Goal: Understand process/instructions: Learn how to perform a task or action

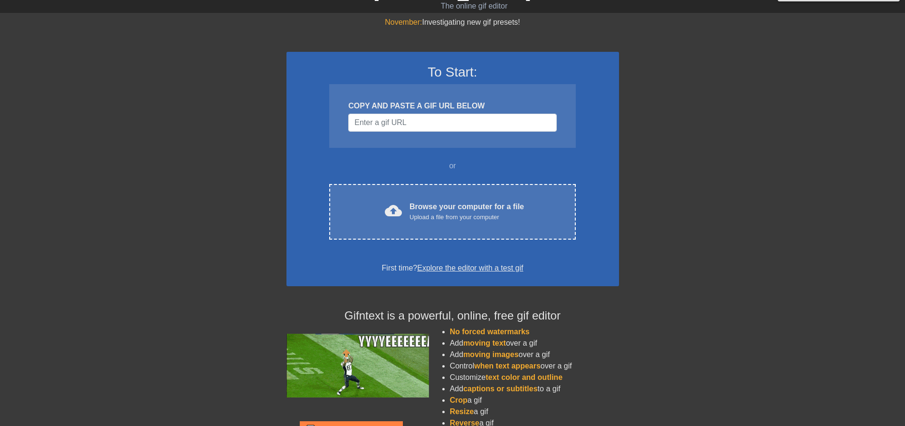
scroll to position [81, 0]
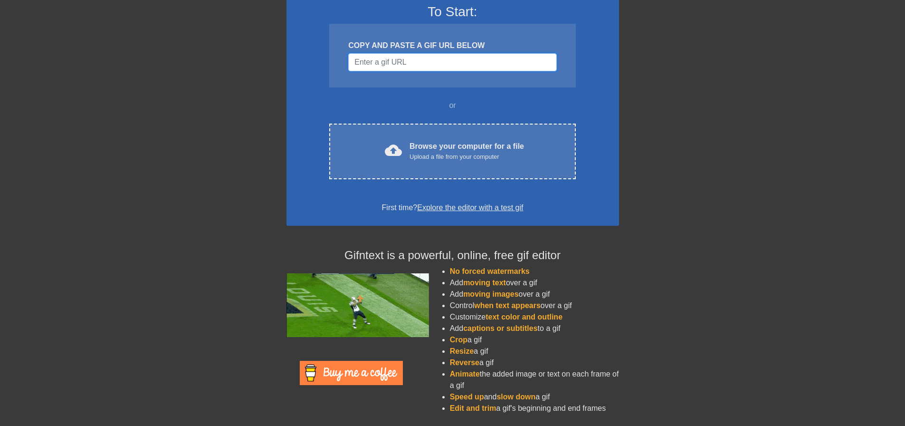
click at [423, 64] on input "Username" at bounding box center [452, 62] width 208 height 18
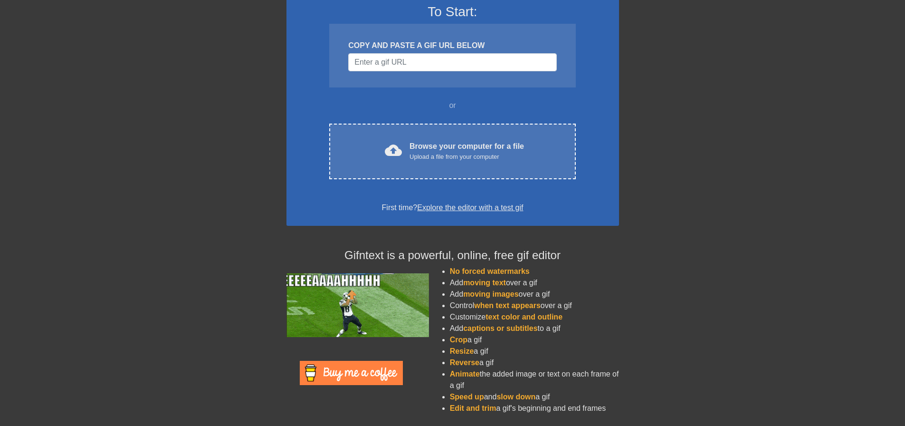
click at [455, 211] on link "Explore the editor with a test gif" at bounding box center [470, 207] width 106 height 8
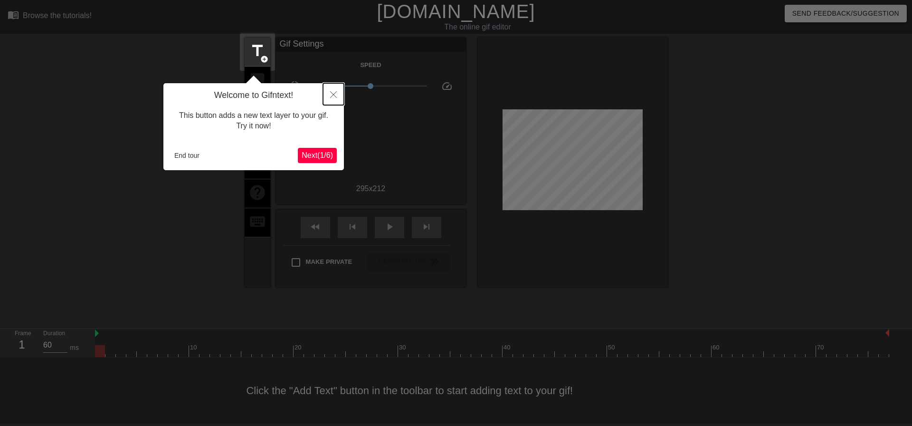
click at [328, 96] on button "Close" at bounding box center [333, 94] width 21 height 22
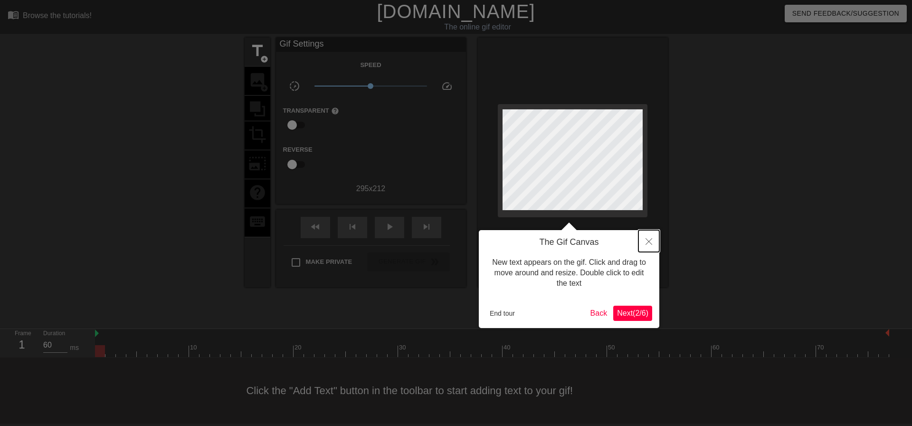
click at [650, 244] on icon "Close" at bounding box center [649, 241] width 7 height 7
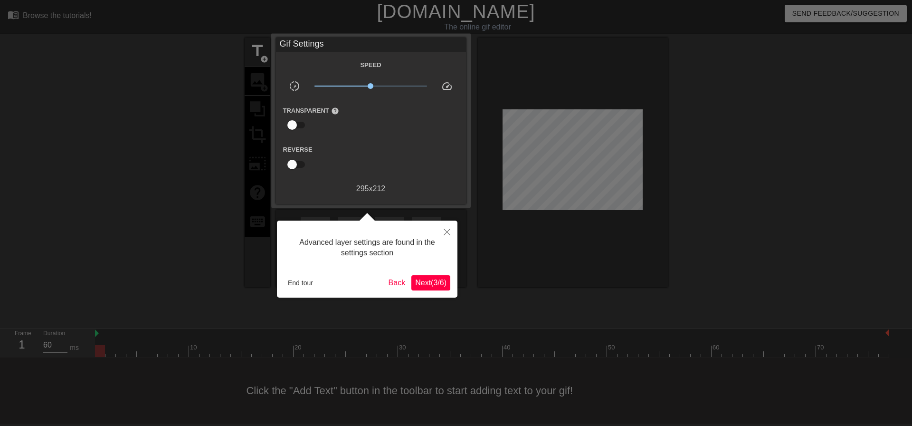
click at [436, 285] on span "Next ( 3 / 6 )" at bounding box center [430, 282] width 31 height 8
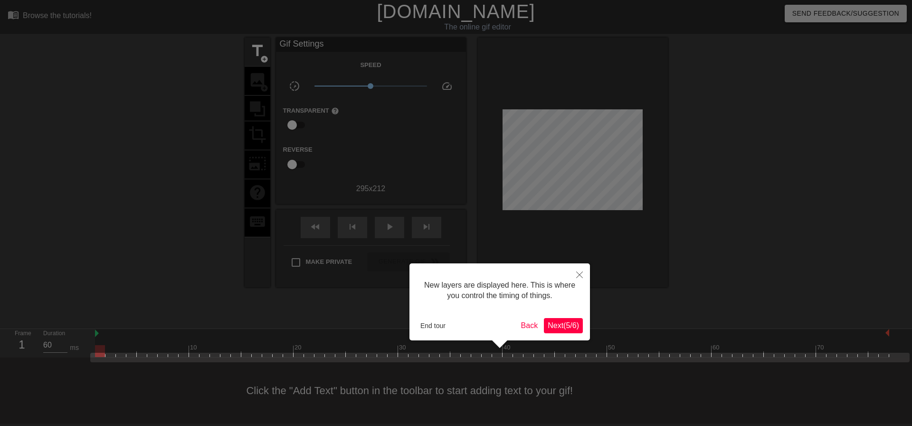
scroll to position [8, 0]
click at [436, 285] on div "New layers are displayed here. This is where you control the timing of things." at bounding box center [500, 290] width 166 height 40
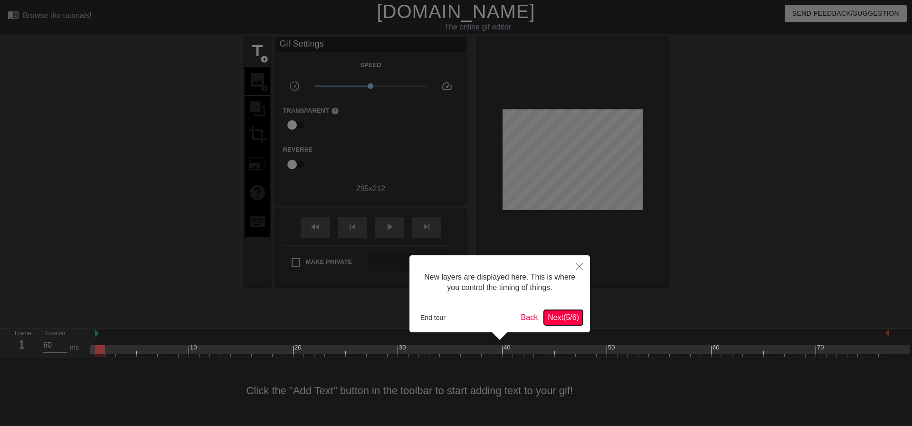
click at [572, 321] on span "Next ( 5 / 6 )" at bounding box center [563, 317] width 31 height 8
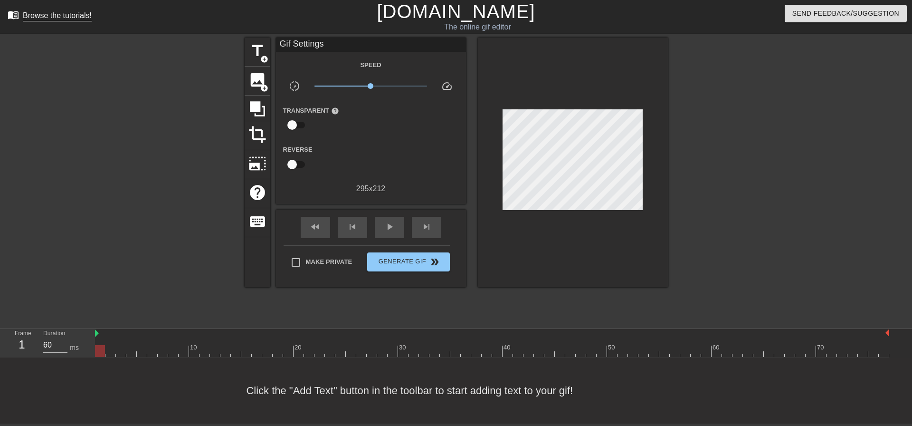
click at [53, 17] on div "Browse the tutorials!" at bounding box center [57, 15] width 69 height 8
